Goal: Find contact information: Find contact information

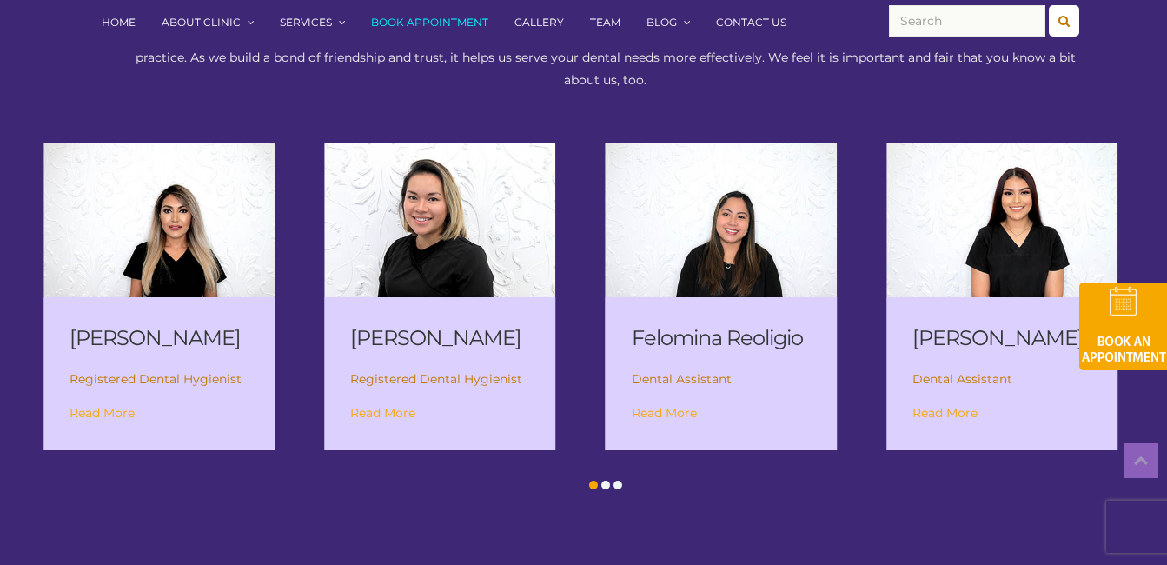
scroll to position [2345, 0]
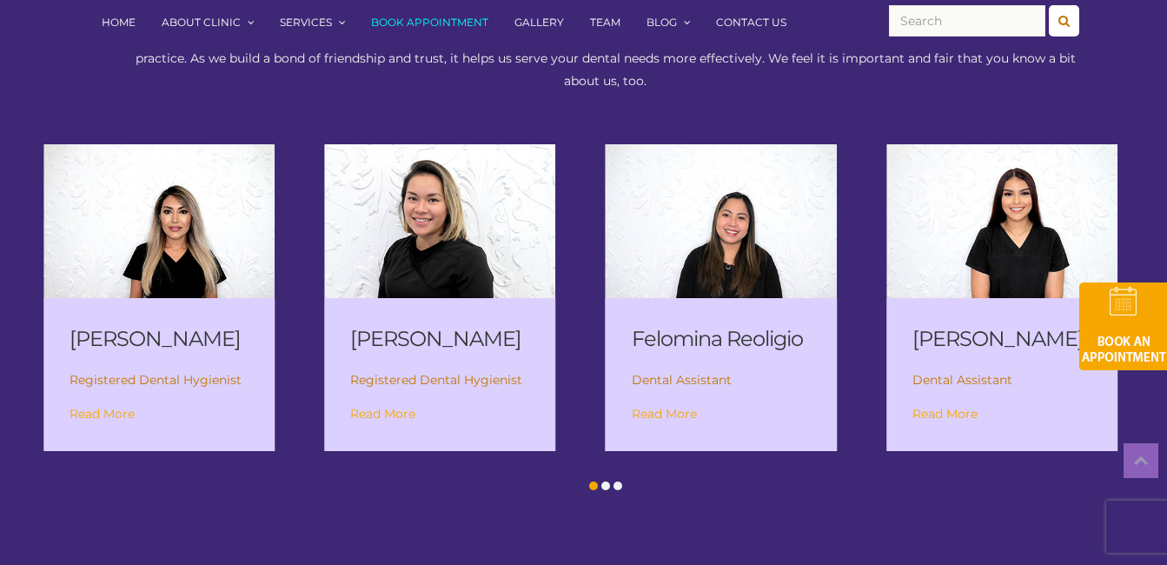
click at [603, 490] on span at bounding box center [605, 486] width 9 height 9
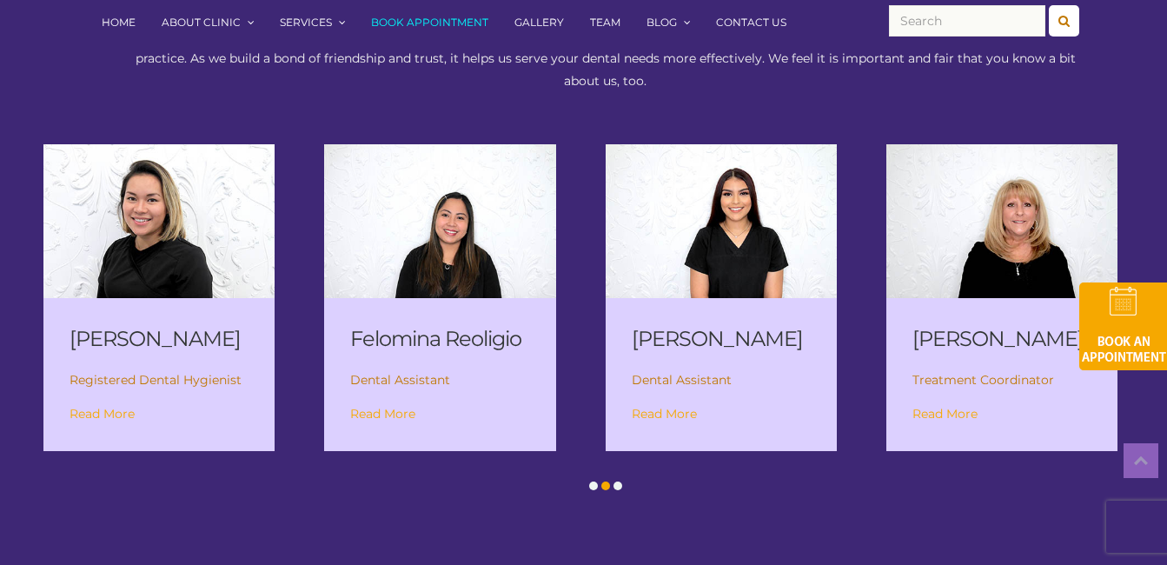
click at [623, 495] on div at bounding box center [618, 485] width 12 height 17
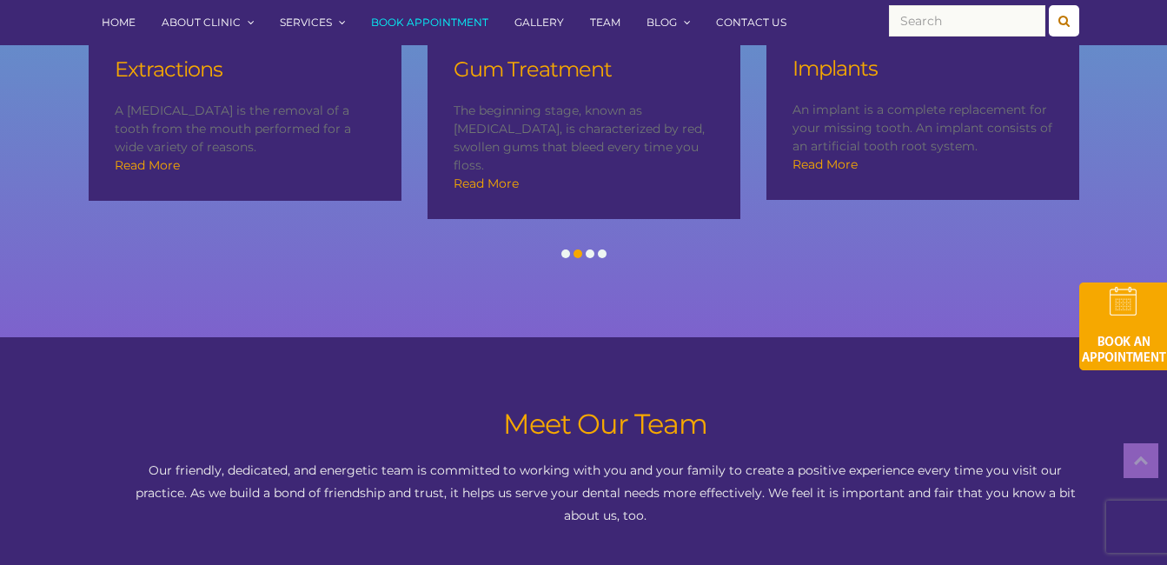
scroll to position [1735, 0]
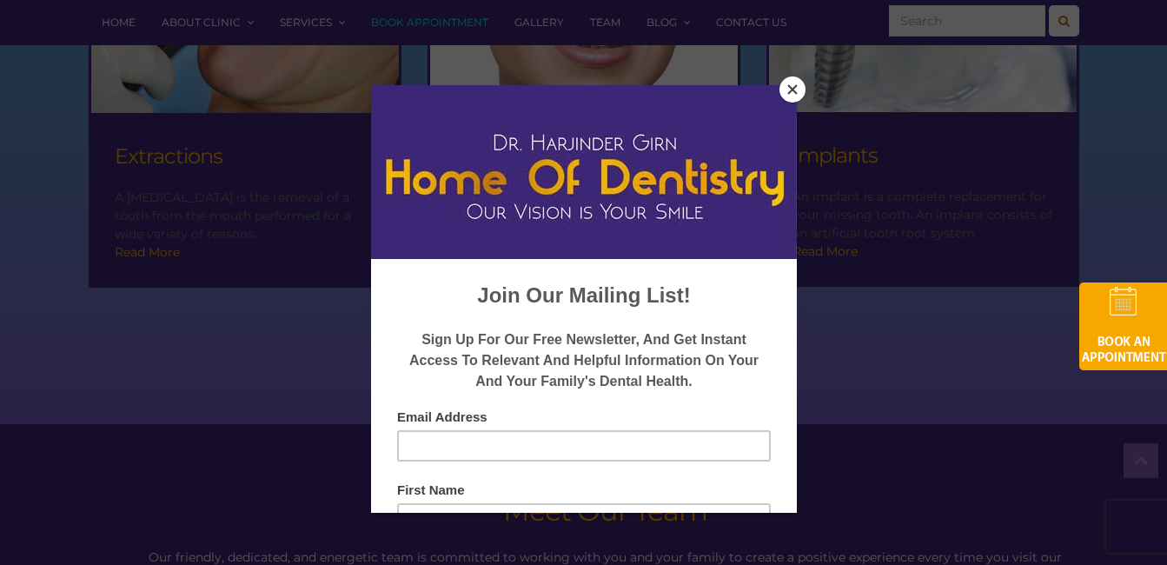
click at [795, 75] on div at bounding box center [583, 282] width 1167 height 565
click at [801, 89] on button "Close" at bounding box center [793, 89] width 26 height 26
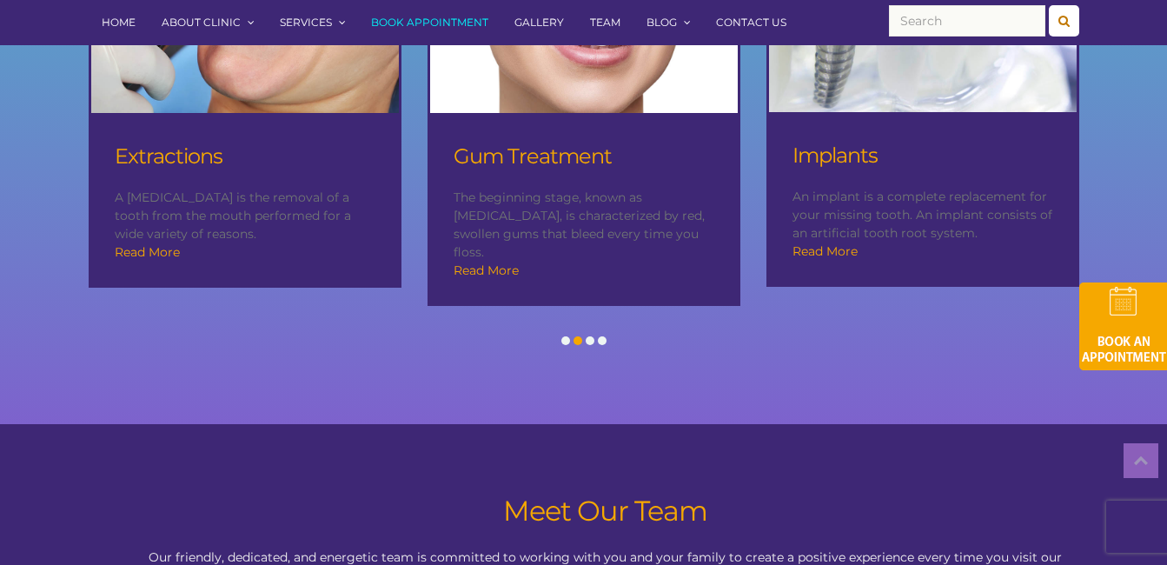
click at [764, 22] on link "Contact Us" at bounding box center [751, 22] width 96 height 45
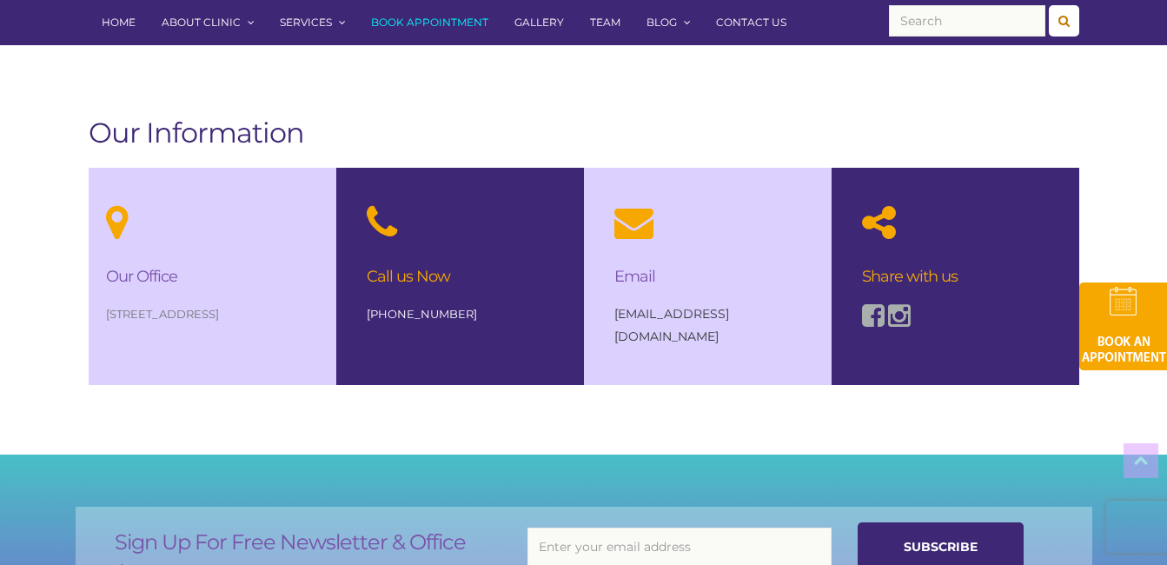
scroll to position [1217, 0]
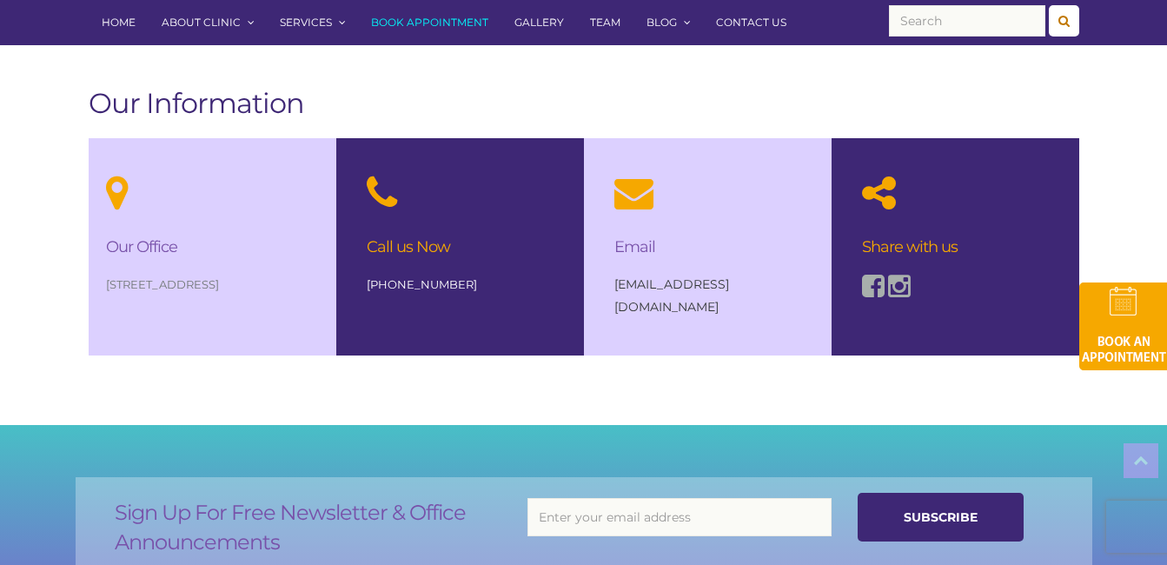
drag, startPoint x: 108, startPoint y: 281, endPoint x: 256, endPoint y: 307, distance: 150.0
click at [256, 296] on p "[STREET_ADDRESS]" at bounding box center [212, 284] width 213 height 23
drag, startPoint x: 256, startPoint y: 307, endPoint x: 211, endPoint y: 307, distance: 44.3
